Goal: Task Accomplishment & Management: Manage account settings

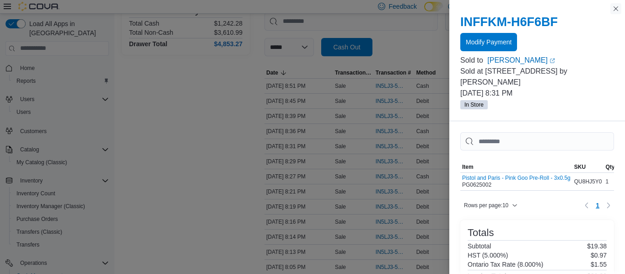
scroll to position [142, 0]
click at [617, 7] on button "Close this dialog" at bounding box center [616, 8] width 11 height 11
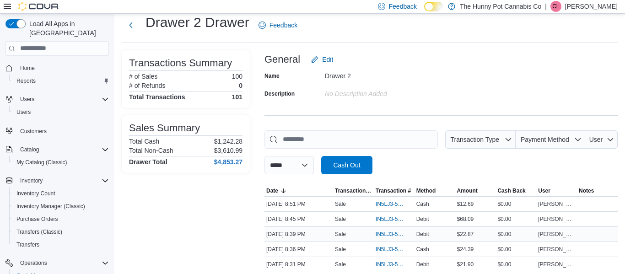
scroll to position [0, 0]
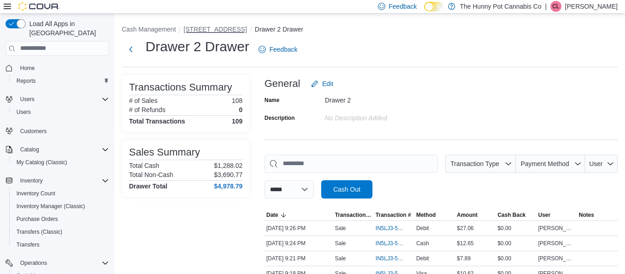
click at [206, 31] on button "[STREET_ADDRESS]" at bounding box center [215, 29] width 63 height 7
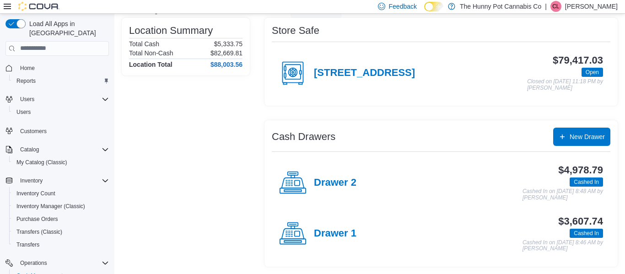
scroll to position [71, 0]
click at [340, 236] on h4 "Drawer 1" at bounding box center [335, 234] width 43 height 12
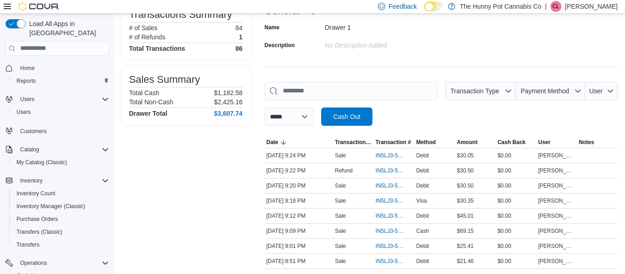
scroll to position [77, 0]
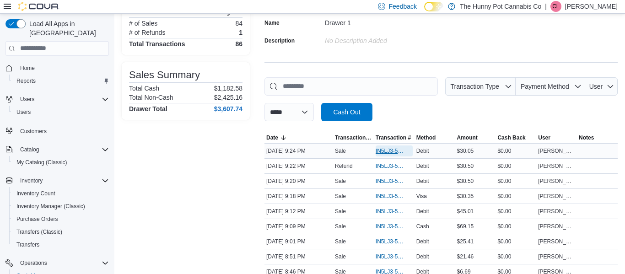
click at [381, 149] on span "IN5LJ3-5759456" at bounding box center [390, 150] width 28 height 7
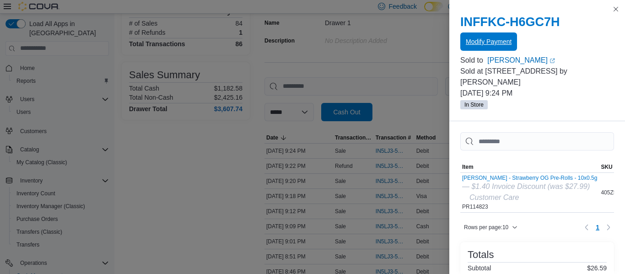
click at [496, 45] on span "Modify Payment" at bounding box center [489, 41] width 46 height 9
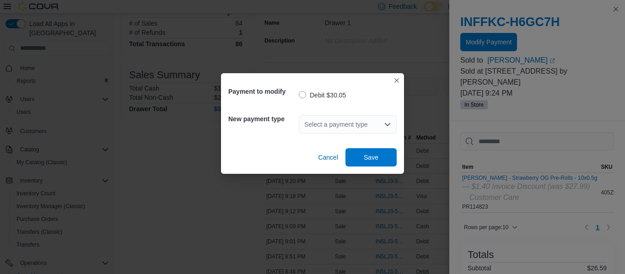
click at [387, 121] on icon "Open list of options" at bounding box center [387, 124] width 7 height 7
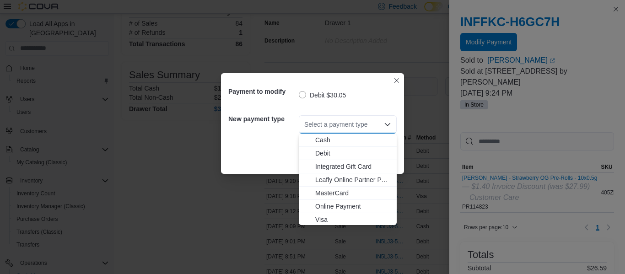
click at [339, 195] on span "MasterCard" at bounding box center [353, 193] width 76 height 9
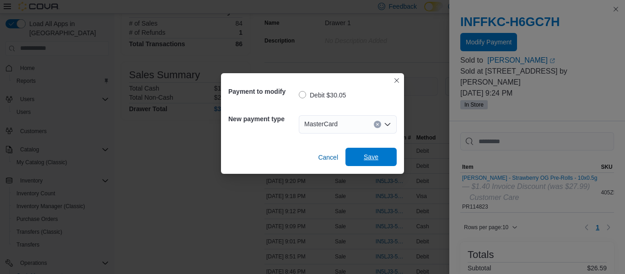
click at [372, 157] on span "Save" at bounding box center [371, 156] width 15 height 9
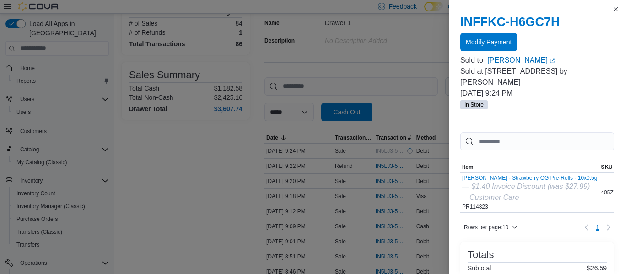
scroll to position [0, 0]
click at [618, 9] on button "Close this dialog" at bounding box center [616, 8] width 11 height 11
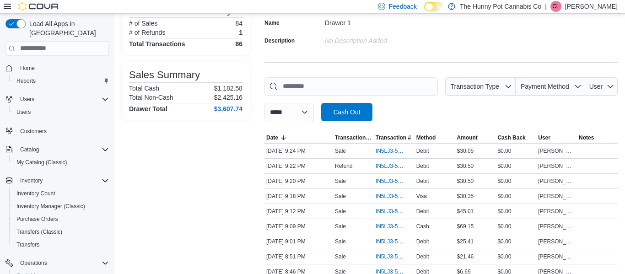
click at [395, 100] on div "**********" at bounding box center [441, 99] width 353 height 44
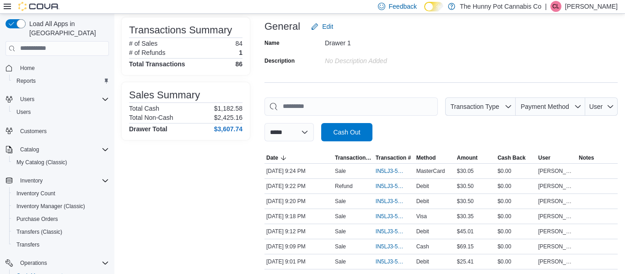
scroll to position [60, 0]
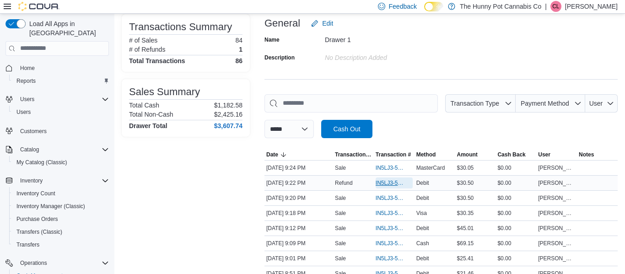
click at [388, 182] on span "IN5LJ3-5759428" at bounding box center [390, 182] width 28 height 7
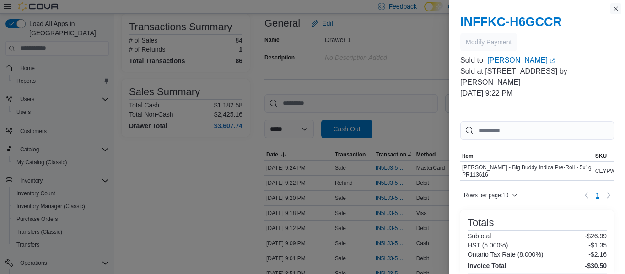
click at [616, 8] on button "Close this dialog" at bounding box center [616, 8] width 11 height 11
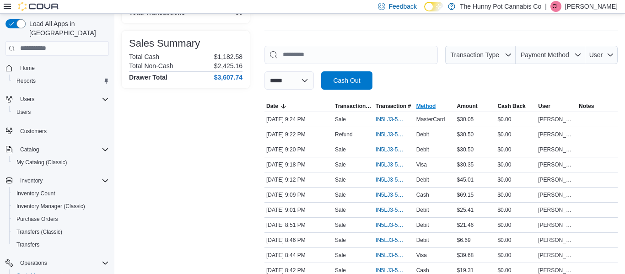
scroll to position [110, 0]
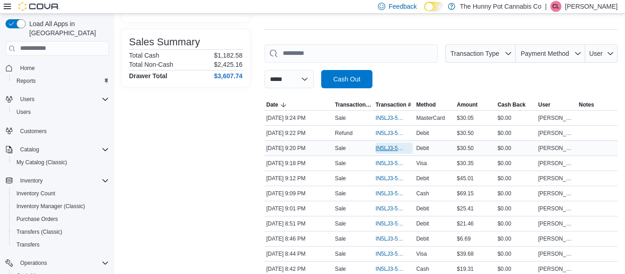
click at [386, 147] on span "IN5LJ3-5759417" at bounding box center [390, 148] width 28 height 7
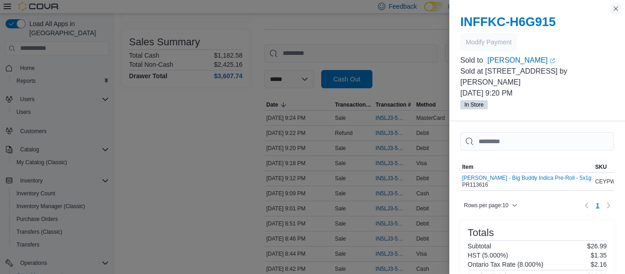
click at [616, 11] on button "Close this dialog" at bounding box center [616, 8] width 11 height 11
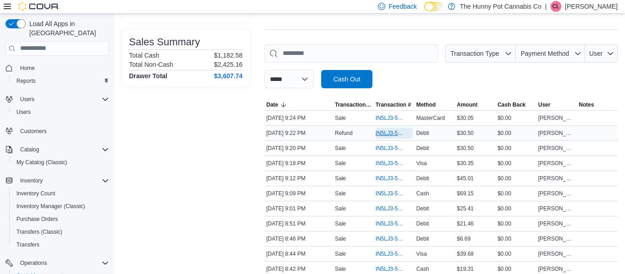
click at [391, 134] on span "IN5LJ3-5759428" at bounding box center [390, 133] width 28 height 7
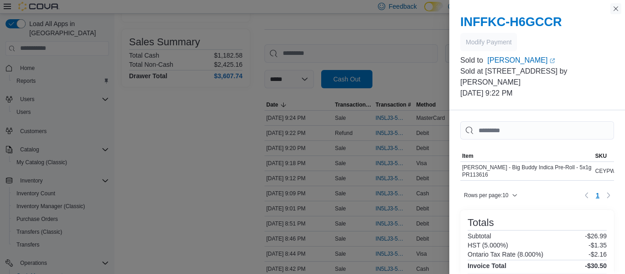
click at [619, 5] on button "Close this dialog" at bounding box center [616, 8] width 11 height 11
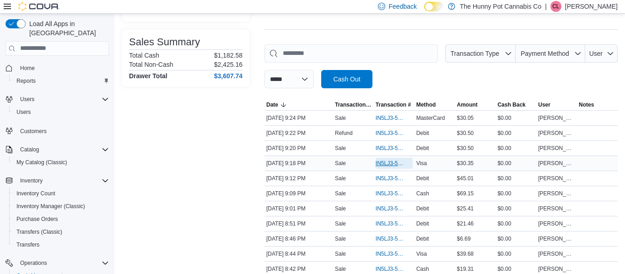
click at [385, 164] on span "IN5LJ3-5759396" at bounding box center [390, 163] width 28 height 7
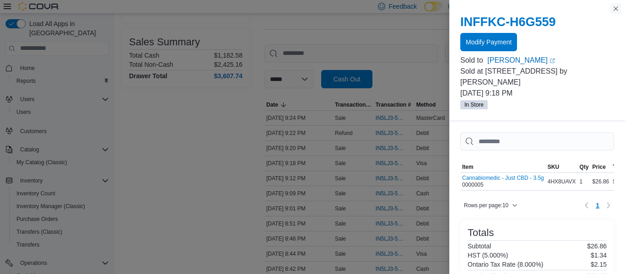
click at [618, 8] on button "Close this dialog" at bounding box center [616, 8] width 11 height 11
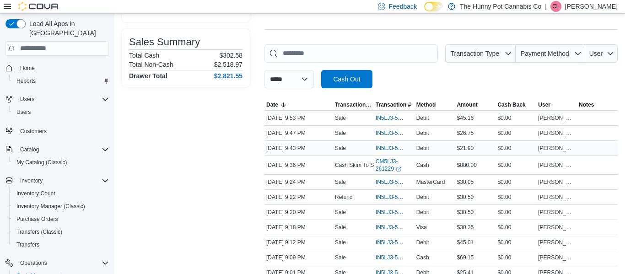
scroll to position [0, 0]
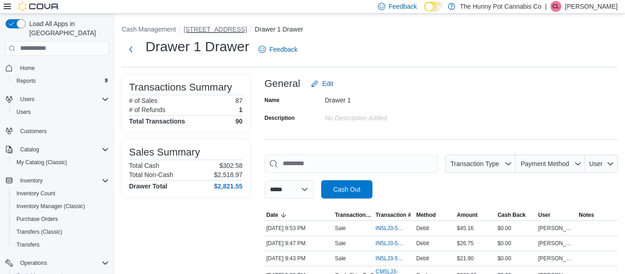
click at [215, 29] on button "[STREET_ADDRESS]" at bounding box center [215, 29] width 63 height 7
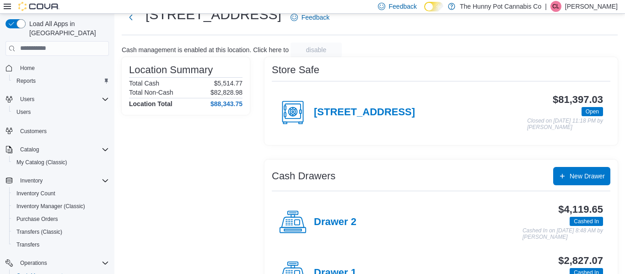
scroll to position [71, 0]
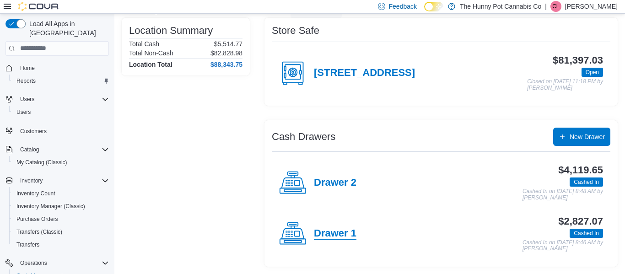
click at [330, 232] on h4 "Drawer 1" at bounding box center [335, 234] width 43 height 12
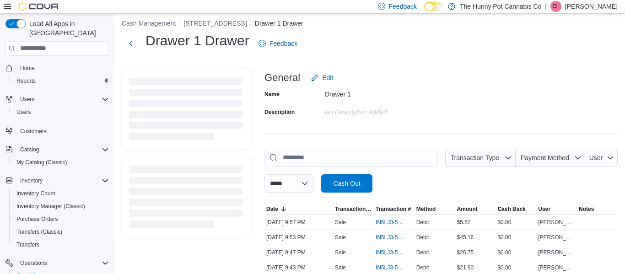
scroll to position [71, 0]
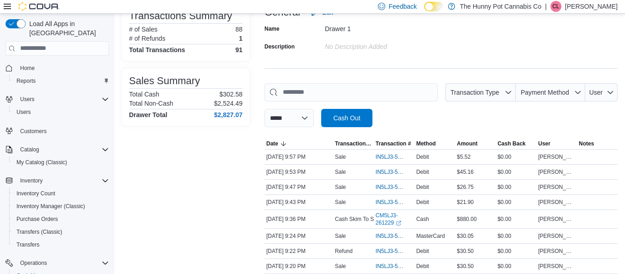
click at [415, 117] on div "**********" at bounding box center [441, 105] width 353 height 44
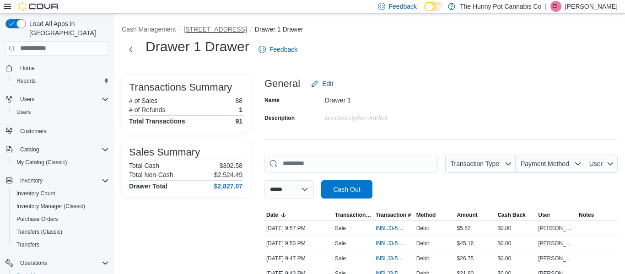
click at [220, 28] on button "[STREET_ADDRESS]" at bounding box center [215, 29] width 63 height 7
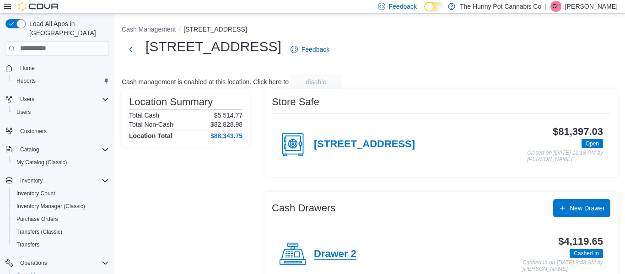
click at [342, 257] on h4 "Drawer 2" at bounding box center [335, 255] width 43 height 12
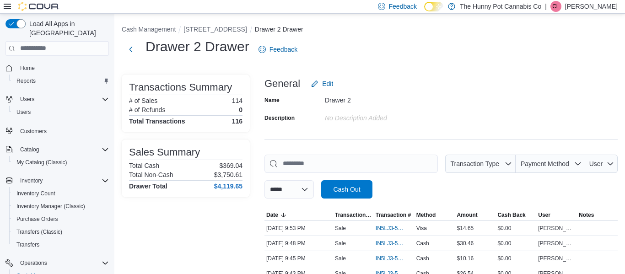
scroll to position [201, 0]
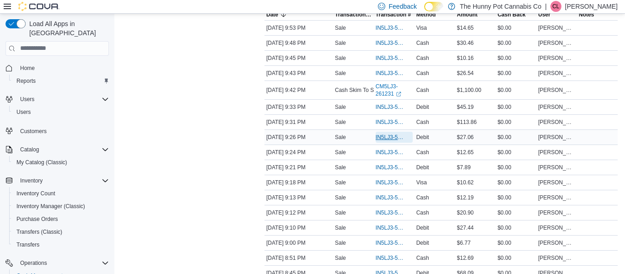
click at [385, 135] on span "IN5LJ3-5759464" at bounding box center [390, 137] width 28 height 7
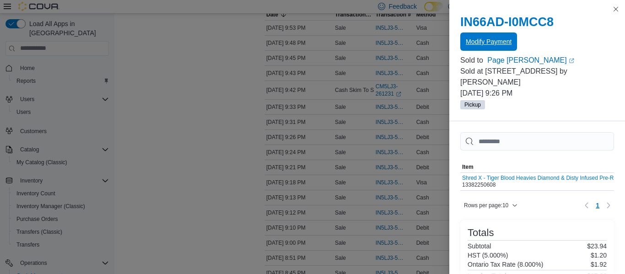
click at [493, 36] on span "Modify Payment" at bounding box center [489, 42] width 46 height 18
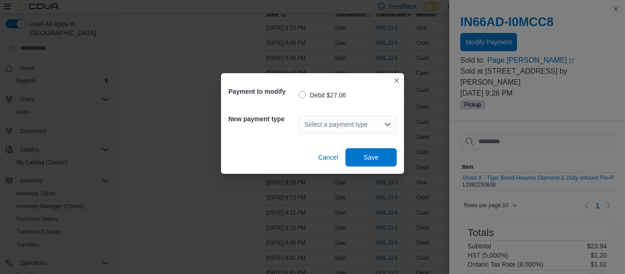
click at [386, 121] on icon "Open list of options" at bounding box center [387, 124] width 7 height 7
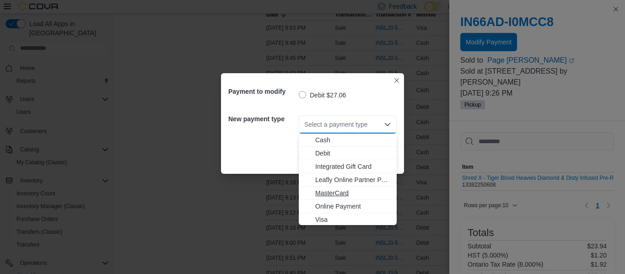
click at [344, 197] on span "MasterCard" at bounding box center [353, 193] width 76 height 9
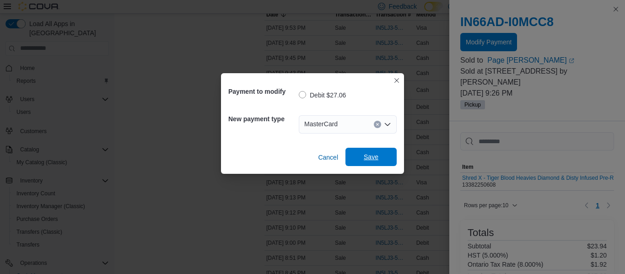
click at [375, 159] on span "Save" at bounding box center [371, 156] width 15 height 9
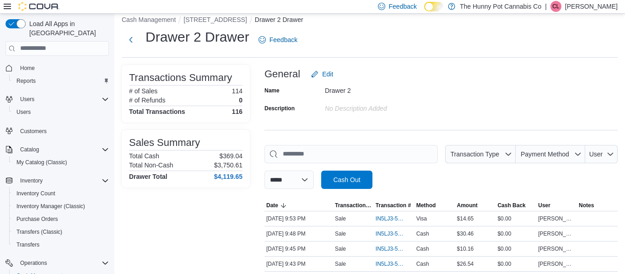
scroll to position [0, 0]
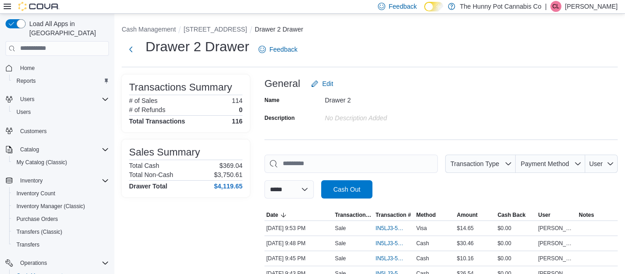
click at [418, 192] on div "**********" at bounding box center [441, 177] width 353 height 44
